Goal: Task Accomplishment & Management: Manage account settings

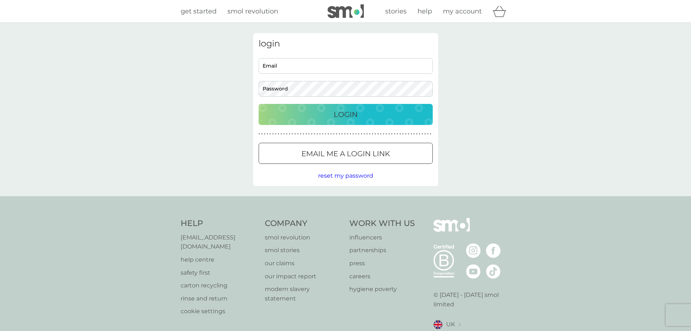
click at [287, 66] on input "Email" at bounding box center [346, 66] width 174 height 16
type input "[EMAIL_ADDRESS][DOMAIN_NAME]"
click at [268, 109] on div "Login" at bounding box center [346, 115] width 160 height 12
click at [283, 113] on div "Login" at bounding box center [346, 115] width 160 height 12
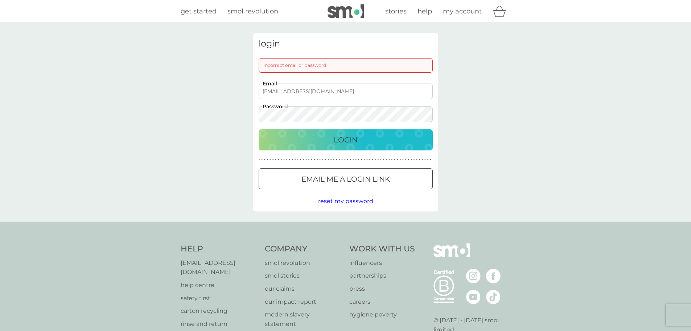
click at [266, 119] on div "login Incorrect email or password [EMAIL_ADDRESS][DOMAIN_NAME] Email Password L…" at bounding box center [345, 122] width 185 height 178
drag, startPoint x: 284, startPoint y: 123, endPoint x: 246, endPoint y: 115, distance: 39.3
click at [246, 115] on div "login Incorrect email or password [EMAIL_ADDRESS][DOMAIN_NAME] Email Password L…" at bounding box center [345, 122] width 691 height 199
click at [273, 139] on div "Login" at bounding box center [346, 140] width 160 height 12
click at [361, 201] on span "reset my password" at bounding box center [345, 200] width 55 height 7
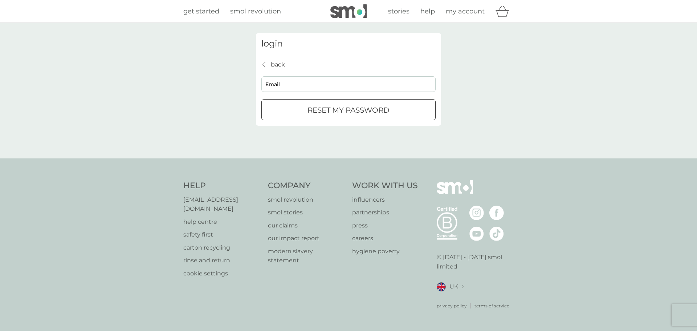
click at [280, 82] on input "Email" at bounding box center [348, 84] width 174 height 16
type input "[EMAIL_ADDRESS][DOMAIN_NAME]"
click at [352, 108] on div "submit" at bounding box center [348, 110] width 26 height 8
